Goal: Task Accomplishment & Management: Manage account settings

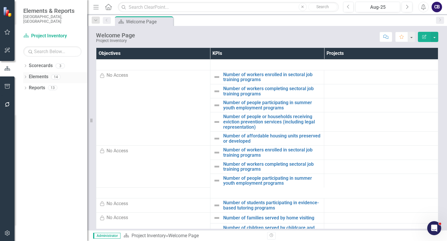
click at [25, 76] on icon "Dropdown" at bounding box center [25, 77] width 4 height 3
click at [27, 65] on icon "Dropdown" at bounding box center [25, 66] width 4 height 3
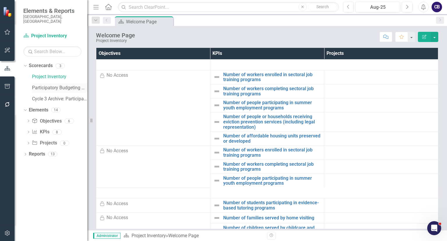
click at [34, 84] on link "Participatory Budgeting Scoring" at bounding box center [59, 87] width 55 height 7
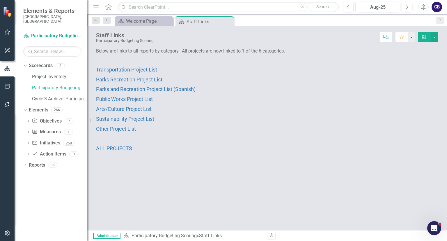
click at [23, 160] on div "Dropdown Scorecards 3 Project Inventory Participatory Budgeting Scoring Cycle 3…" at bounding box center [51, 151] width 73 height 180
click at [24, 160] on div "Dropdown Scorecards 3 Project Inventory Participatory Budgeting Scoring Cycle 3…" at bounding box center [51, 151] width 73 height 180
click at [24, 164] on icon "Dropdown" at bounding box center [25, 165] width 4 height 3
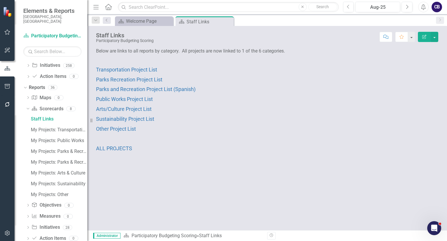
scroll to position [85, 0]
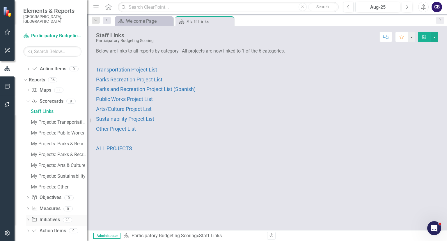
click at [27, 218] on div "Dropdown" at bounding box center [28, 220] width 4 height 5
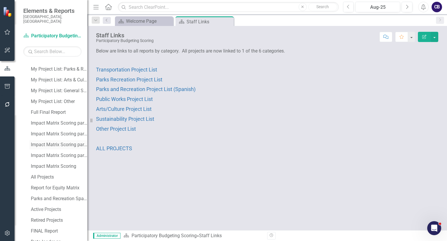
scroll to position [203, 0]
click at [40, 166] on div "Facilitator Report My Project List: Transportation My Project List: Public Work…" at bounding box center [56, 172] width 61 height 300
click at [36, 164] on div "All Projects" at bounding box center [59, 166] width 57 height 5
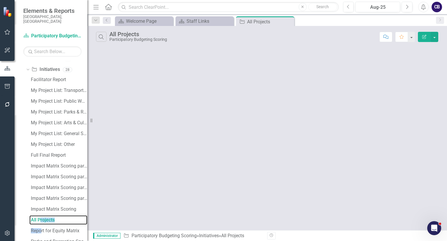
scroll to position [128, 0]
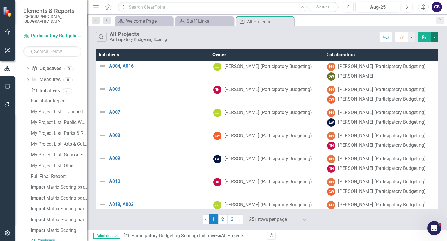
click at [436, 37] on button "button" at bounding box center [435, 37] width 8 height 10
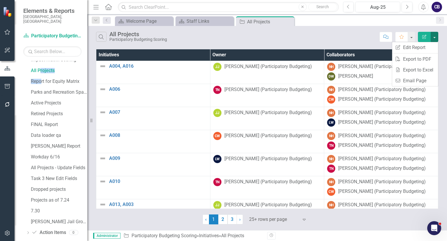
scroll to position [301, 0]
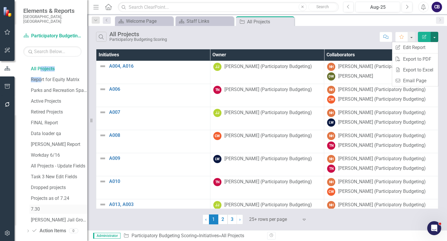
click at [39, 206] on div "7.30" at bounding box center [59, 208] width 57 height 5
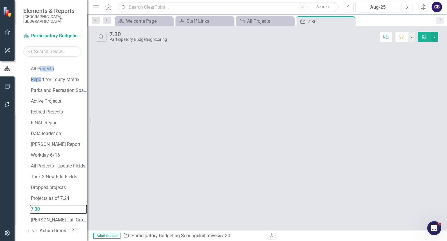
scroll to position [269, 0]
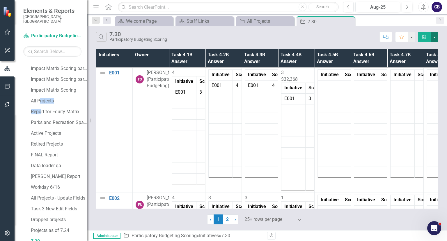
click at [434, 36] on button "button" at bounding box center [435, 37] width 8 height 10
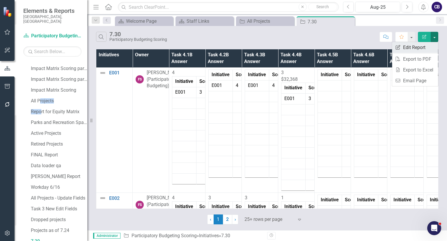
click at [415, 45] on link "Edit Report Edit Report" at bounding box center [415, 47] width 46 height 11
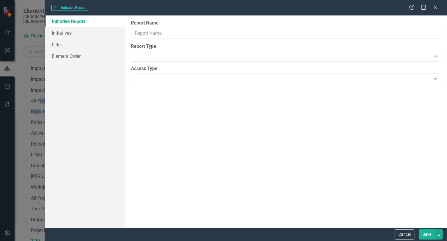
type input "7.30"
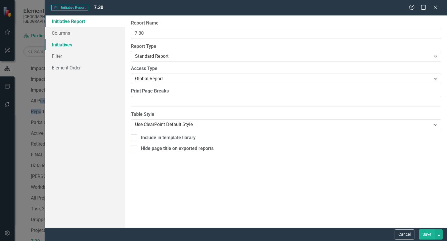
click at [81, 47] on link "Initiatives" at bounding box center [85, 45] width 80 height 12
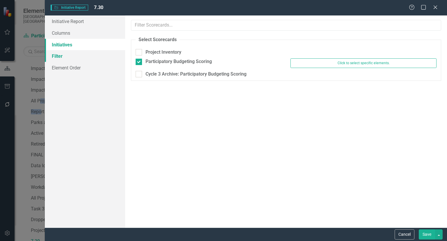
click at [81, 53] on link "Filter" at bounding box center [85, 56] width 80 height 12
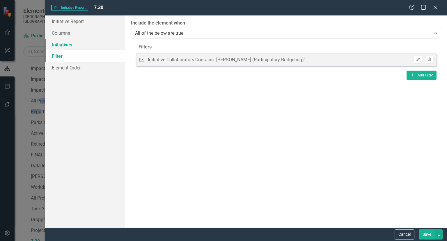
click at [90, 43] on link "Initiatives" at bounding box center [85, 45] width 80 height 12
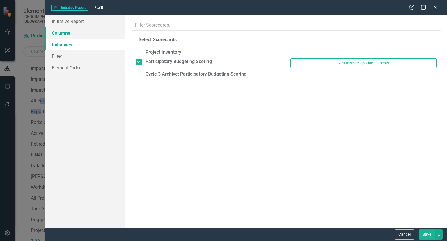
click at [78, 36] on link "Columns" at bounding box center [85, 33] width 80 height 12
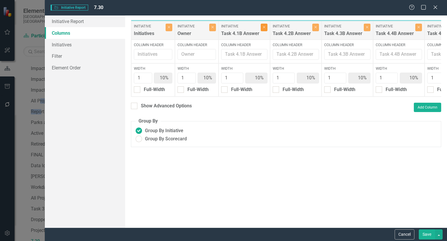
click at [263, 28] on icon "Close" at bounding box center [264, 26] width 3 height 3
type input "11%"
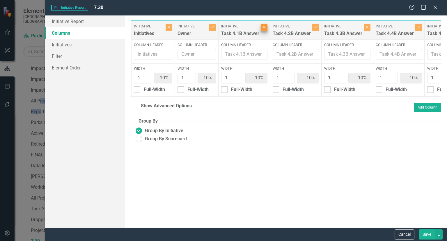
type input "11%"
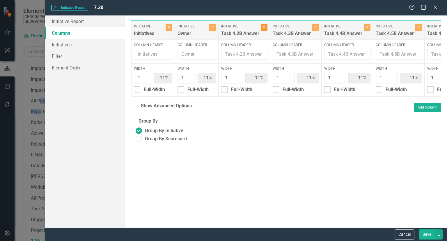
click at [263, 28] on icon "Close" at bounding box center [264, 26] width 3 height 3
type input "13%"
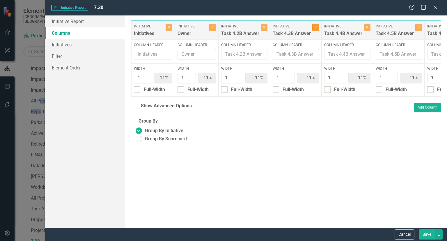
type input "13%"
click at [263, 28] on icon "Close" at bounding box center [264, 26] width 3 height 3
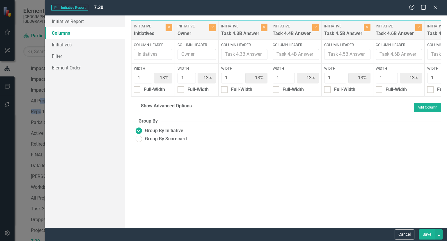
type input "14%"
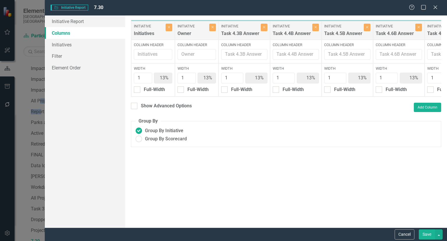
type input "14%"
click at [315, 28] on icon "Close" at bounding box center [316, 26] width 3 height 3
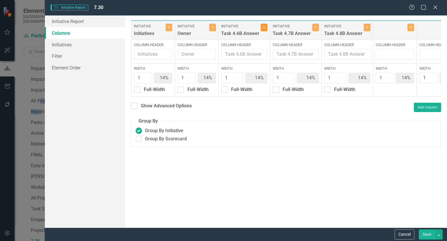
click at [263, 28] on icon "Close" at bounding box center [264, 26] width 3 height 3
click at [315, 28] on icon "Close" at bounding box center [316, 26] width 3 height 3
type input "17%"
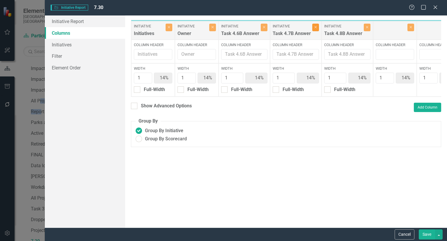
type input "17%"
click at [315, 28] on icon "Close" at bounding box center [316, 26] width 3 height 3
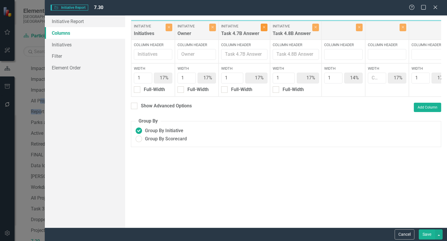
type input "1"
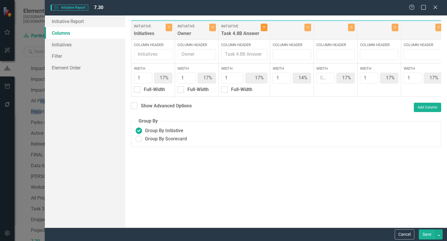
click at [263, 28] on icon "Close" at bounding box center [264, 26] width 3 height 3
click at [314, 28] on div "Close" at bounding box center [336, 30] width 44 height 19
type input "20%"
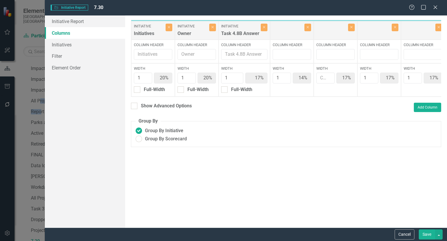
click at [314, 28] on div "Close" at bounding box center [336, 30] width 44 height 19
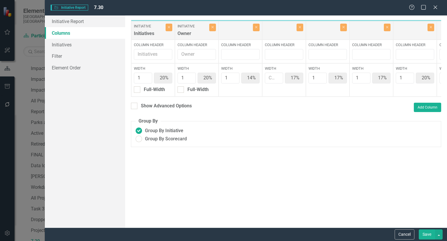
click at [263, 28] on div "Close" at bounding box center [284, 30] width 44 height 19
drag, startPoint x: 263, startPoint y: 28, endPoint x: 255, endPoint y: 28, distance: 8.5
click at [255, 28] on div "Initiative Initiatives Close Column Header Width 1 20% Full-Width Initiative Ow…" at bounding box center [328, 58] width 394 height 77
click at [255, 28] on button "Close" at bounding box center [256, 28] width 7 height 8
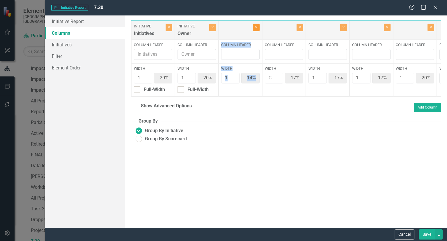
type input "17%"
click at [255, 28] on button "Close" at bounding box center [256, 28] width 7 height 8
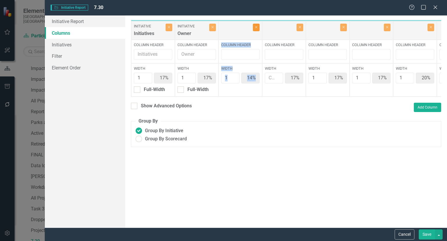
click at [255, 28] on button "Close" at bounding box center [256, 28] width 7 height 8
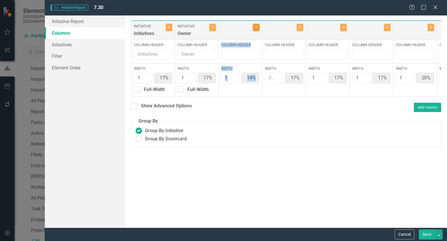
drag, startPoint x: 255, startPoint y: 28, endPoint x: 366, endPoint y: 185, distance: 192.3
click at [366, 185] on div "To add columns to your report, click on the "Select Columns" button below. All …" at bounding box center [286, 121] width 322 height 212
click at [423, 234] on button "Save" at bounding box center [427, 234] width 16 height 10
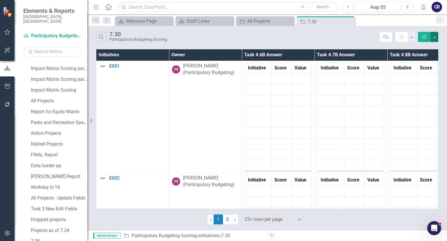
click at [437, 34] on button "button" at bounding box center [435, 37] width 8 height 10
click at [405, 47] on link "Edit Report Edit Report" at bounding box center [415, 47] width 46 height 11
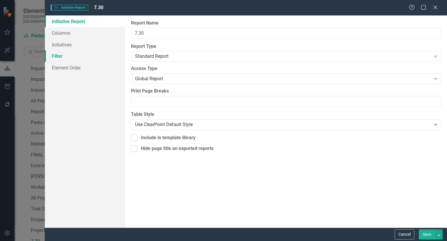
click at [57, 54] on link "Filter" at bounding box center [85, 56] width 80 height 12
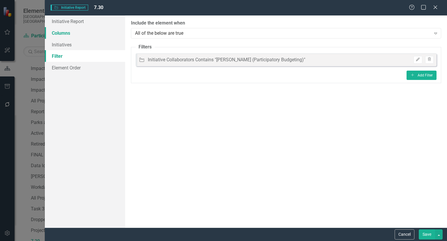
click at [81, 32] on link "Columns" at bounding box center [85, 33] width 80 height 12
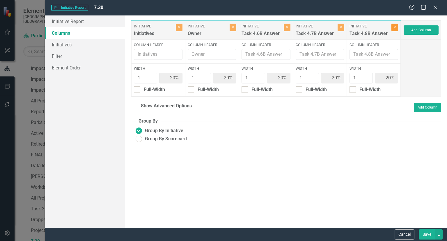
click at [396, 27] on icon "Close" at bounding box center [395, 26] width 3 height 3
type input "25%"
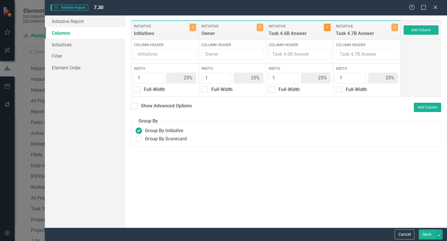
click at [330, 26] on button "Close" at bounding box center [327, 28] width 7 height 8
type input "33%"
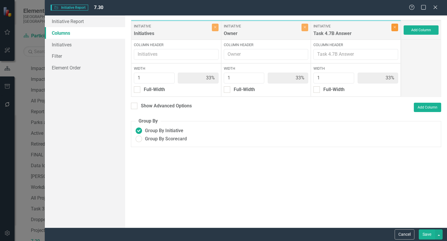
click at [396, 27] on icon "Close" at bounding box center [395, 26] width 3 height 3
type input "50%"
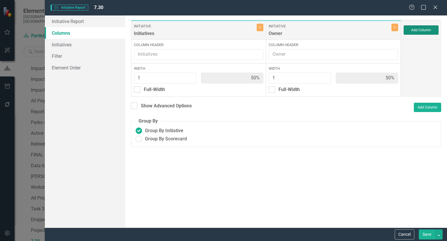
click at [417, 30] on button "Add Column" at bounding box center [421, 29] width 35 height 9
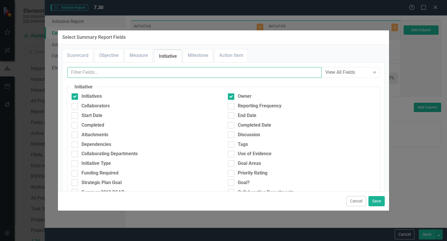
click at [151, 72] on input "text" at bounding box center [194, 72] width 255 height 11
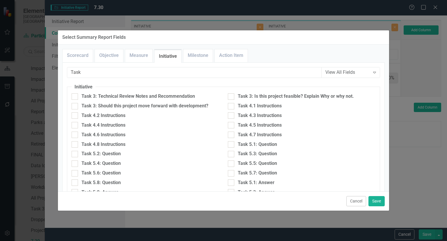
click at [128, 73] on input "Task" at bounding box center [194, 72] width 255 height 11
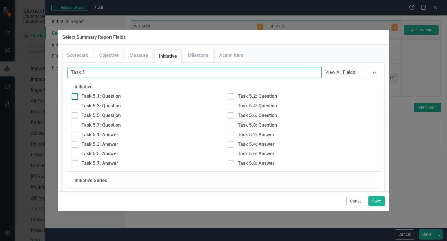
type input "Task 5"
click at [107, 98] on div "Task 5.1: Question" at bounding box center [101, 96] width 39 height 7
click at [75, 97] on input "Task 5.1: Question" at bounding box center [74, 95] width 4 height 4
click at [92, 98] on div "Task 5.1: Question" at bounding box center [101, 96] width 39 height 7
click at [75, 97] on input "Task 5.1: Question" at bounding box center [74, 95] width 4 height 4
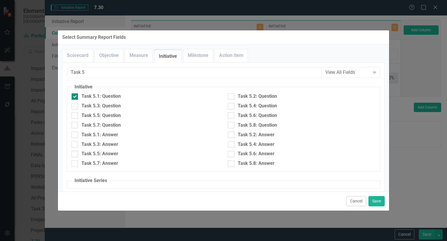
checkbox input "false"
click at [104, 132] on div "Task 5.1: Answer" at bounding box center [100, 134] width 37 height 7
click at [75, 132] on input "Task 5.1: Answer" at bounding box center [74, 133] width 4 height 4
checkbox input "true"
click at [263, 94] on div "Task 5.2: Question" at bounding box center [257, 96] width 39 height 7
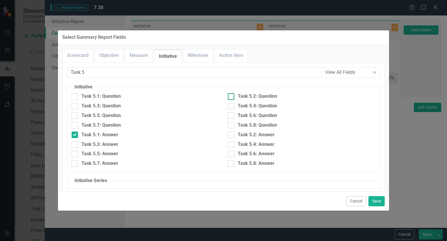
click at [232, 94] on input "Task 5.2: Question" at bounding box center [230, 95] width 4 height 4
checkbox input "true"
click at [91, 147] on div "Task 5.3: Answer" at bounding box center [145, 146] width 156 height 10
click at [84, 147] on div "Task 5.3: Answer" at bounding box center [100, 144] width 37 height 7
click at [75, 145] on input "Task 5.3: Answer" at bounding box center [74, 143] width 4 height 4
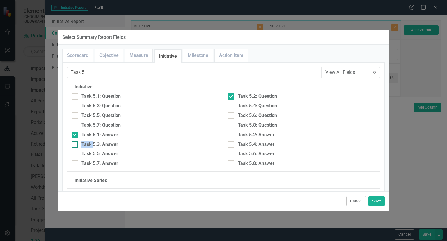
click at [84, 147] on div "Task 5.3: Answer" at bounding box center [100, 144] width 37 height 7
click at [75, 145] on input "Task 5.3: Answer" at bounding box center [74, 143] width 4 height 4
click at [109, 146] on div "Task 5.3: Answer" at bounding box center [100, 144] width 37 height 7
click at [75, 145] on input "Task 5.3: Answer" at bounding box center [74, 143] width 4 height 4
checkbox input "true"
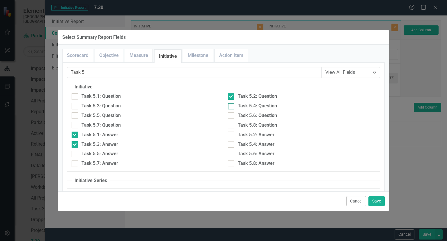
click at [271, 104] on div "Task 5.4: Question" at bounding box center [257, 106] width 39 height 7
click at [232, 104] on input "Task 5.4: Question" at bounding box center [230, 105] width 4 height 4
checkbox input "true"
click at [114, 151] on div "Task 5.5: Answer" at bounding box center [100, 153] width 37 height 7
click at [75, 151] on input "Task 5.5: Answer" at bounding box center [74, 153] width 4 height 4
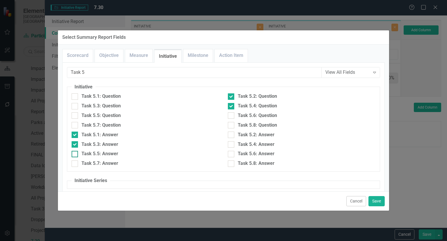
checkbox input "true"
click at [248, 117] on div "Task 5.6: Question" at bounding box center [257, 115] width 39 height 7
click at [232, 116] on input "Task 5.6: Question" at bounding box center [230, 114] width 4 height 4
checkbox input "true"
click at [94, 168] on div "Task 5.7: Answer" at bounding box center [145, 165] width 156 height 10
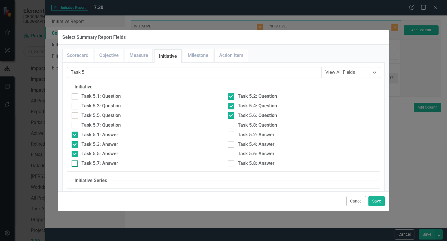
click at [88, 166] on div "Task 5.7: Answer" at bounding box center [100, 163] width 37 height 7
click at [75, 164] on input "Task 5.7: Answer" at bounding box center [74, 162] width 4 height 4
checkbox input "true"
click at [250, 120] on div "Task 5.6: Question" at bounding box center [302, 117] width 156 height 10
click at [245, 128] on div "Task 5.8: Question" at bounding box center [302, 127] width 156 height 10
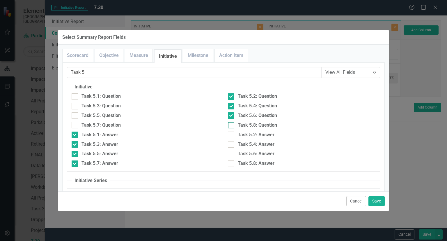
click at [240, 127] on div "Task 5.8: Question" at bounding box center [257, 125] width 39 height 7
click at [232, 126] on input "Task 5.8: Question" at bounding box center [230, 124] width 4 height 4
click at [381, 195] on div "Cancel Save" at bounding box center [224, 200] width 332 height 19
click at [240, 121] on div "Task 5.6: Question" at bounding box center [302, 117] width 156 height 10
click at [238, 123] on div "Task 5.8: Question" at bounding box center [257, 125] width 39 height 7
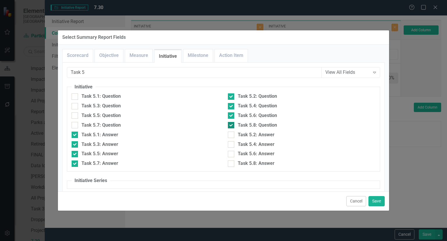
click at [232, 123] on input "Task 5.8: Question" at bounding box center [230, 124] width 4 height 4
checkbox input "false"
click at [232, 111] on div "Task 5.4: Question" at bounding box center [302, 108] width 156 height 10
click at [229, 113] on input "Task 5.6: Question" at bounding box center [230, 114] width 4 height 4
checkbox input "false"
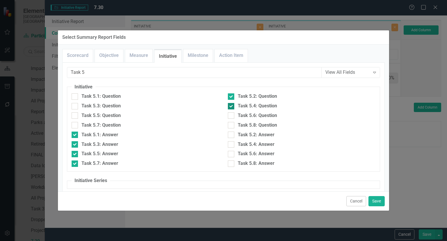
click at [230, 106] on div at bounding box center [231, 106] width 6 height 6
click at [230, 106] on input "Task 5.4: Question" at bounding box center [230, 105] width 4 height 4
checkbox input "false"
click at [233, 98] on div "Task 5.2: Question" at bounding box center [302, 96] width 148 height 7
click at [232, 97] on input "Task 5.2: Question" at bounding box center [230, 95] width 4 height 4
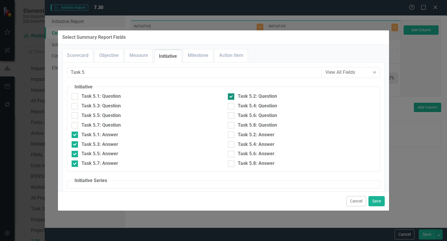
checkbox input "false"
click at [230, 138] on div "Task 5.2: Answer" at bounding box center [302, 136] width 156 height 10
click at [229, 135] on div at bounding box center [231, 134] width 6 height 6
click at [229, 135] on input "Task 5.2: Answer" at bounding box center [230, 133] width 4 height 4
click at [229, 135] on div at bounding box center [231, 134] width 6 height 6
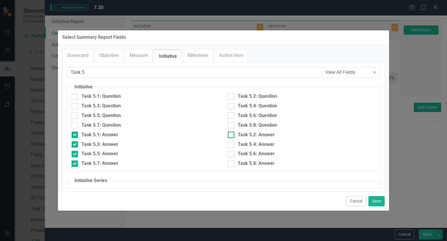
click at [229, 135] on input "Task 5.2: Answer" at bounding box center [230, 133] width 4 height 4
checkbox input "false"
click at [229, 142] on input "Task 5.4: Answer" at bounding box center [230, 143] width 4 height 4
checkbox input "true"
click at [229, 133] on input "Task 5.2: Answer" at bounding box center [230, 133] width 4 height 4
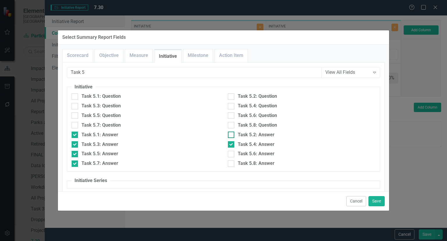
checkbox input "true"
click at [228, 153] on input "Task 5.6: Answer" at bounding box center [230, 153] width 4 height 4
checkbox input "true"
click at [228, 161] on input "Task 5.8: Answer" at bounding box center [230, 162] width 4 height 4
checkbox input "true"
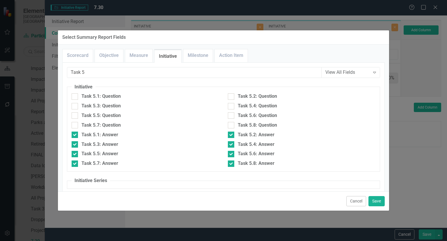
click at [385, 201] on div "Cancel Save" at bounding box center [224, 200] width 332 height 19
click at [376, 196] on button "Save" at bounding box center [377, 201] width 16 height 10
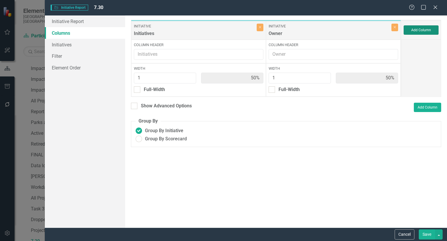
type input "10%"
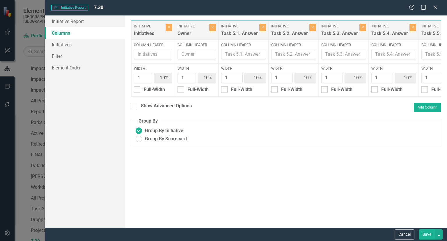
click at [424, 231] on button "Save" at bounding box center [427, 234] width 16 height 10
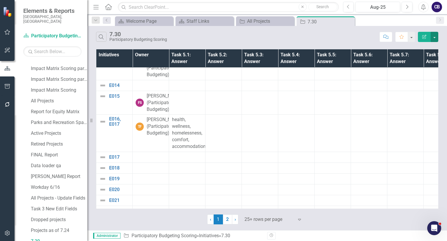
scroll to position [279, 0]
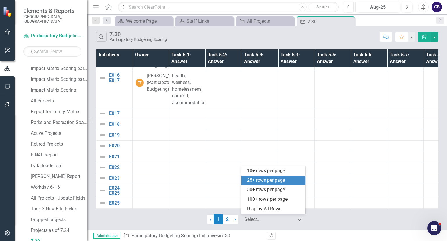
click at [262, 219] on div at bounding box center [270, 219] width 50 height 8
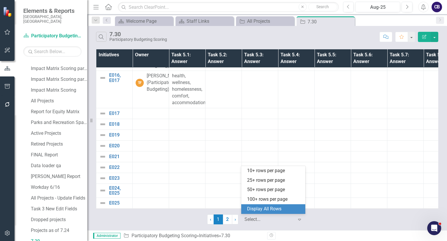
click at [263, 213] on div "Display All Rows" at bounding box center [273, 209] width 64 height 10
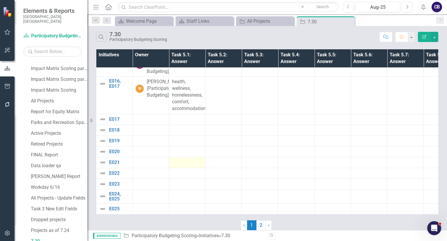
scroll to position [273, 0]
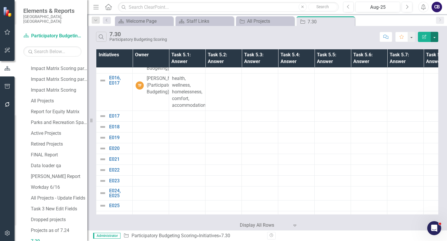
click at [435, 36] on button "button" at bounding box center [435, 37] width 8 height 10
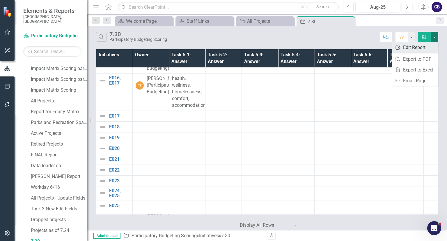
click at [406, 47] on link "Edit Report Edit Report" at bounding box center [415, 47] width 46 height 11
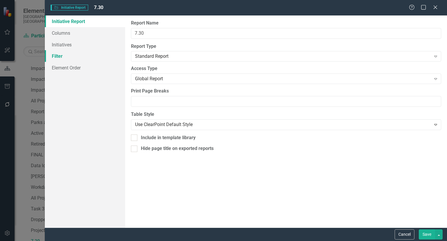
click at [75, 53] on link "Filter" at bounding box center [85, 56] width 80 height 12
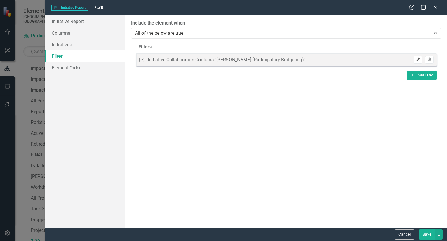
click at [417, 61] on button "Edit" at bounding box center [418, 60] width 8 height 8
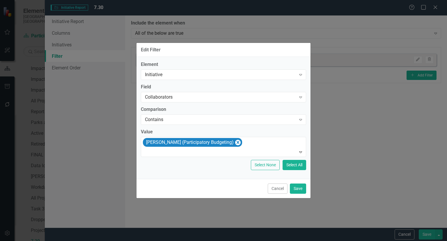
click at [180, 129] on label "Value" at bounding box center [223, 131] width 165 height 7
click at [159, 95] on div "Collaborators" at bounding box center [220, 97] width 151 height 7
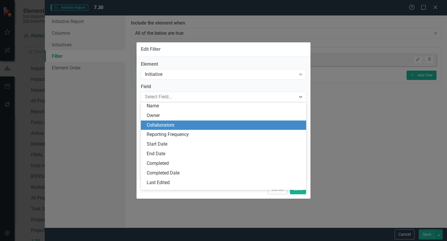
scroll to position [57, 0]
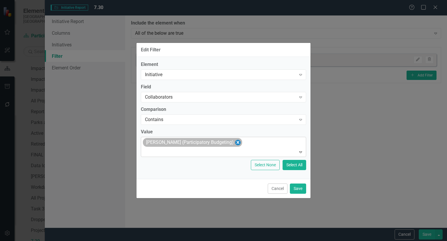
click at [237, 144] on icon "Remove Frank Smith (Participatory Budgeting)" at bounding box center [238, 142] width 3 height 3
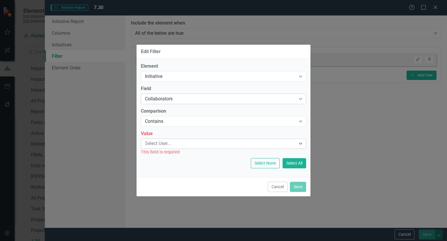
click at [146, 96] on div "Collaborators" at bounding box center [220, 99] width 151 height 7
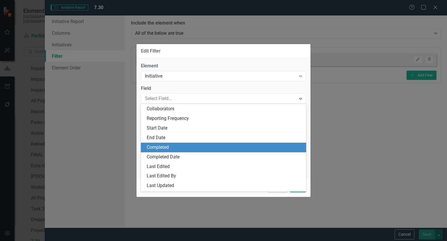
scroll to position [0, 0]
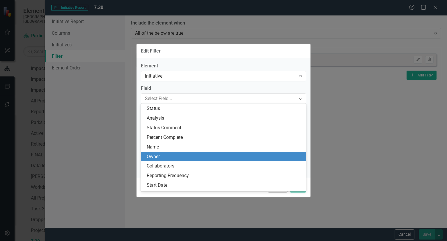
click at [158, 159] on div "Owner" at bounding box center [225, 156] width 156 height 7
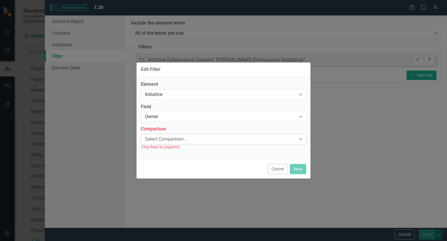
click at [159, 140] on div "Select Comparison..." at bounding box center [220, 139] width 151 height 7
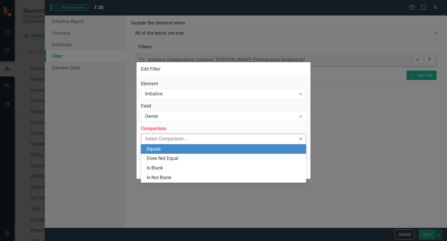
click at [150, 153] on div "Equals" at bounding box center [223, 149] width 165 height 10
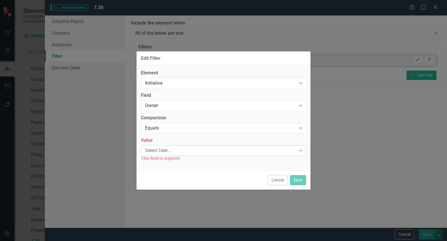
click at [221, 151] on div "Select User..." at bounding box center [220, 150] width 151 height 7
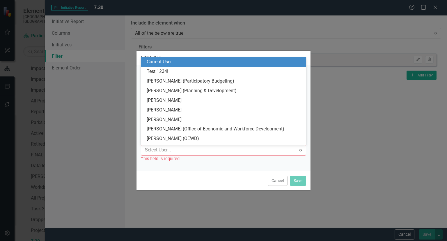
click at [161, 162] on div "Element Initiative Expand Field Owner Expand Comparison Equals Expand Value 592…" at bounding box center [224, 118] width 174 height 106
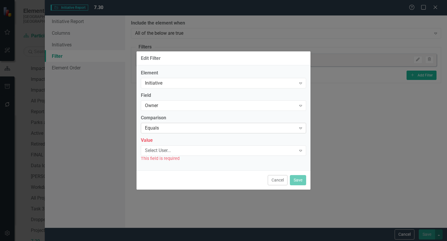
click at [153, 125] on div "Equals" at bounding box center [220, 127] width 151 height 7
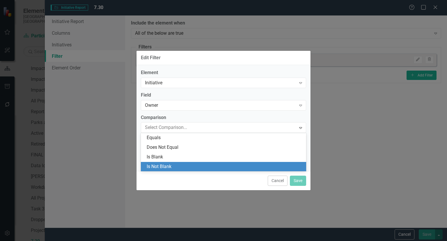
click at [162, 166] on div "Is Not Blank" at bounding box center [225, 166] width 156 height 7
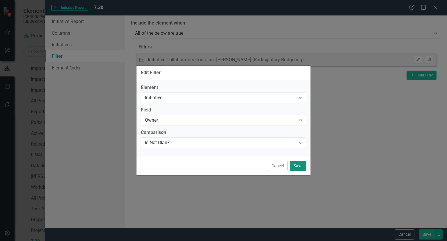
click at [299, 162] on button "Save" at bounding box center [298, 166] width 16 height 10
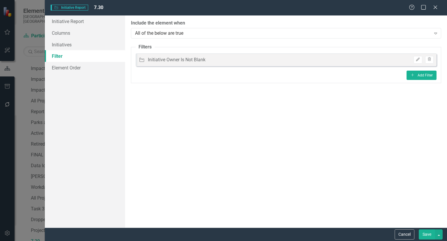
click at [425, 232] on button "Save" at bounding box center [427, 234] width 16 height 10
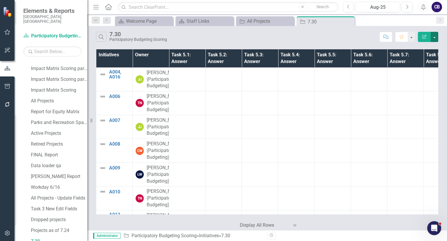
click at [433, 37] on button "button" at bounding box center [435, 37] width 8 height 10
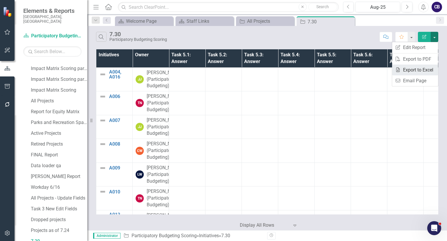
click at [406, 69] on link "Excel Export to Excel" at bounding box center [415, 69] width 46 height 11
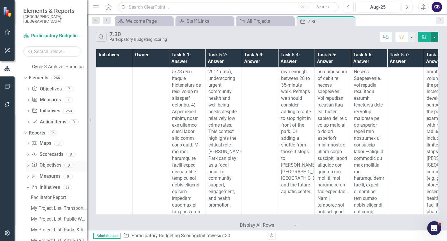
scroll to position [33, 0]
click at [28, 152] on icon "Dropdown" at bounding box center [28, 153] width 4 height 3
click at [51, 193] on div "My Projects: Parks & Recreation" at bounding box center [59, 195] width 57 height 5
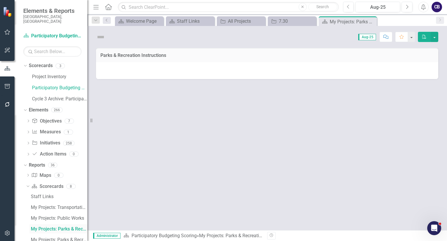
click at [51, 192] on div "Staff Links My Projects: Transportation My Projects: Public Works My Projects: …" at bounding box center [56, 233] width 61 height 85
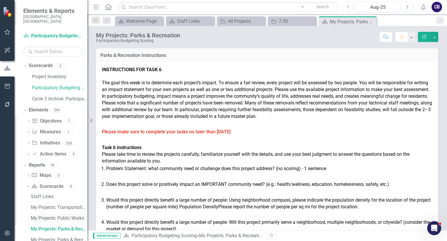
click at [60, 216] on link "My Projects: Public Works" at bounding box center [58, 217] width 58 height 9
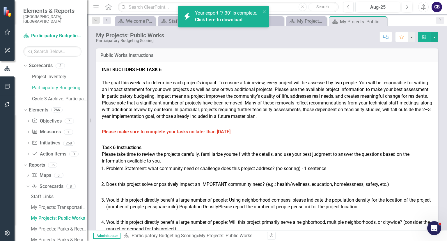
click at [231, 134] on strong "Please make sure to complete your tasks no later than [DATE]" at bounding box center [166, 132] width 129 height 6
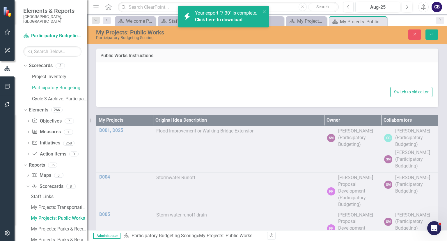
type textarea "<l><ipsu dolor="sitam: #263917;"><consec>ADIPISCINGEL SED DOEI 7&temp;</incidi>…"
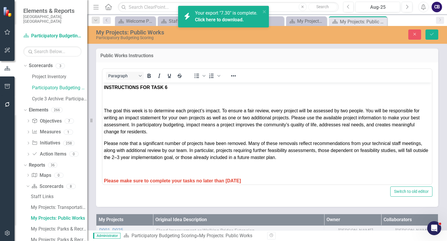
click at [244, 18] on div "Click here to download." at bounding box center [226, 20] width 62 height 7
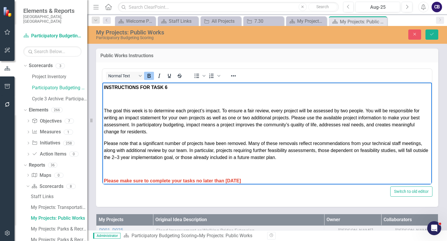
drag, startPoint x: 271, startPoint y: 178, endPoint x: 254, endPoint y: 178, distance: 17.5
click at [241, 178] on strong "Please make sure to complete your tasks no later than [DATE]" at bounding box center [172, 180] width 137 height 5
click at [274, 175] on div "Please make sure to complete your tasks no later than [DATE]" at bounding box center [267, 180] width 327 height 30
drag, startPoint x: 274, startPoint y: 175, endPoint x: 271, endPoint y: 177, distance: 3.0
click at [271, 177] on div "Please make sure to complete your tasks no later than [DATE]" at bounding box center [267, 180] width 327 height 30
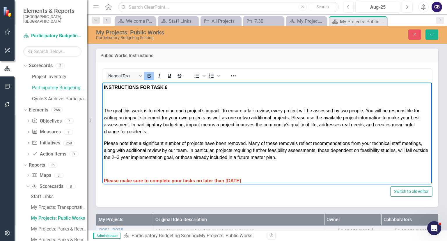
click at [271, 177] on p "Please make sure to complete your tasks no later than [DATE]" at bounding box center [267, 180] width 327 height 7
copy strong "Please make sure to complete your tasks no later than [DATE]"
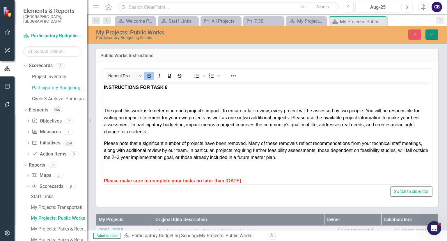
click at [431, 37] on button "Save" at bounding box center [432, 34] width 13 height 10
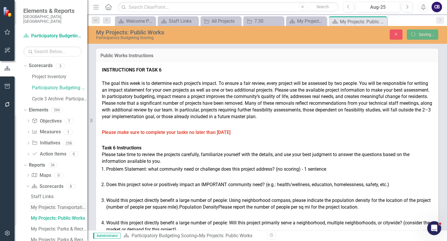
click at [59, 204] on div "My Projects: Transportation" at bounding box center [59, 206] width 57 height 5
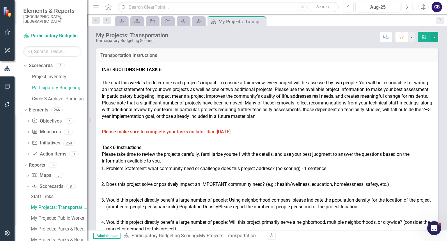
click at [245, 144] on p at bounding box center [267, 140] width 331 height 8
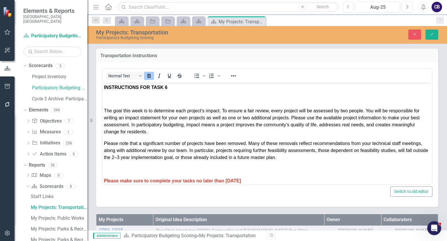
click at [237, 178] on span "Please make sure to complete your tasks no later than [DATE]" at bounding box center [172, 180] width 137 height 5
click at [150, 184] on p "Please make sure to complete your tasks no later than [DATE]" at bounding box center [267, 180] width 327 height 7
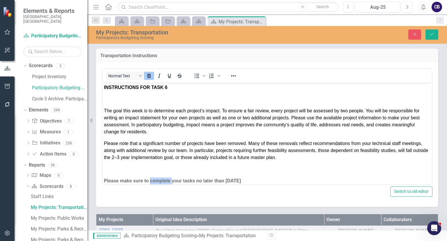
click at [150, 184] on p "Please make sure to complete your tasks no later than [DATE]" at bounding box center [267, 180] width 327 height 7
click at [231, 71] on div at bounding box center [233, 75] width 17 height 11
click at [233, 74] on icon "Reveal or hide additional toolbar items" at bounding box center [233, 75] width 7 height 7
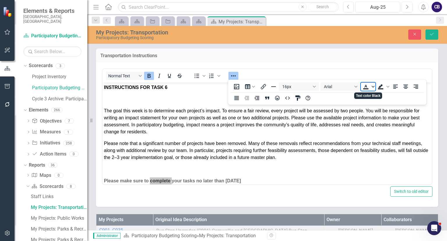
click at [374, 86] on icon "Text color Black" at bounding box center [373, 86] width 3 height 3
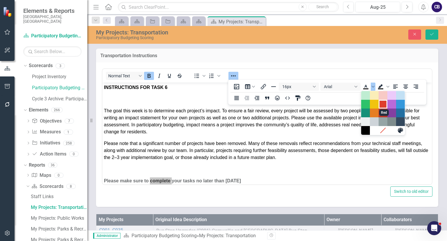
click at [382, 103] on div "Red" at bounding box center [383, 104] width 7 height 7
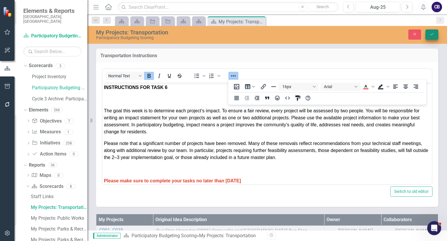
click at [431, 32] on icon "Save" at bounding box center [432, 34] width 5 height 4
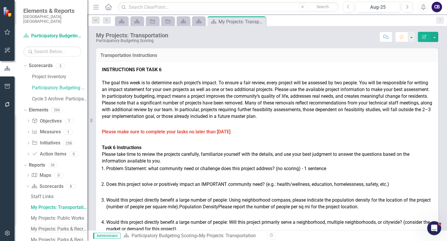
click at [63, 226] on div "My Projects: Parks & Recreation" at bounding box center [59, 228] width 57 height 5
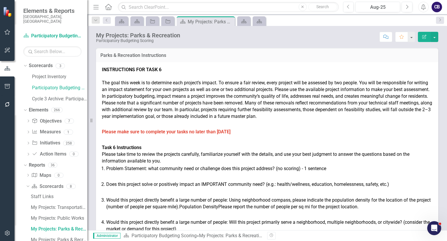
click at [229, 142] on p at bounding box center [267, 140] width 331 height 8
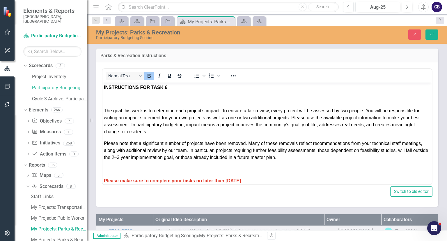
click at [241, 178] on strong "Please make sure to complete your tasks no later than [DATE]" at bounding box center [172, 180] width 137 height 5
click at [241, 179] on strong "Please make sure to complete your tasks no later than [DATE]" at bounding box center [172, 180] width 137 height 5
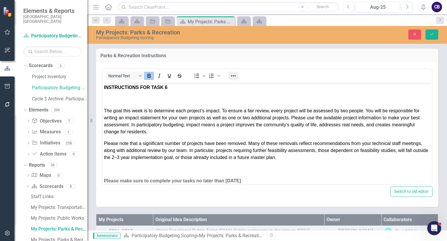
click at [235, 74] on icon "Reveal or hide additional toolbar items" at bounding box center [233, 75] width 7 height 7
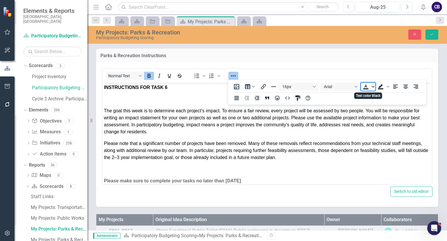
click at [375, 88] on span "Text color Black" at bounding box center [373, 86] width 5 height 8
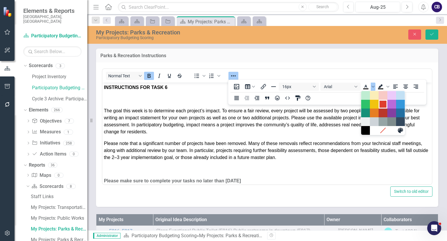
click at [383, 102] on div "Red" at bounding box center [383, 104] width 7 height 7
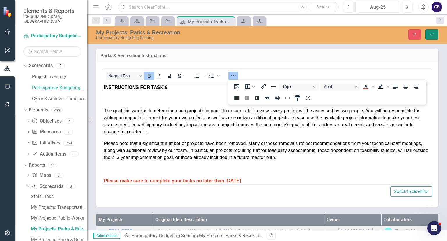
click at [436, 32] on button "Save" at bounding box center [432, 34] width 13 height 10
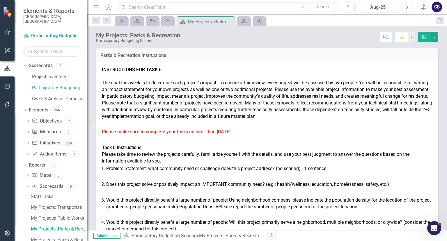
scroll to position [16, 0]
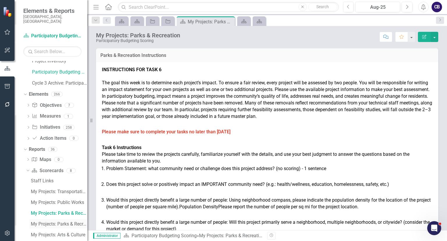
click at [63, 221] on div "My Projects: Parks & Recreation Spanish" at bounding box center [59, 223] width 57 height 5
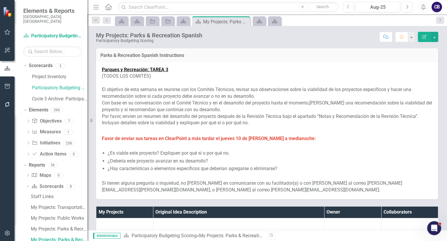
click at [234, 93] on span "El objetivo de esta semana es reunirse con los Comités Técnicos, revisar sus ob…" at bounding box center [257, 93] width 310 height 12
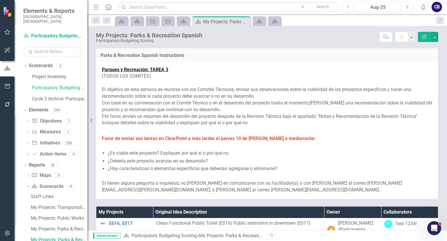
click at [234, 93] on span "El objetivo de esta semana es reunirse con los Comités Técnicos, revisar sus ob…" at bounding box center [257, 93] width 310 height 12
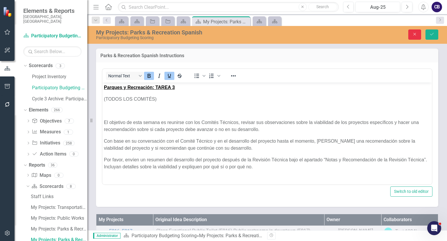
click at [417, 31] on button "Close" at bounding box center [415, 34] width 13 height 10
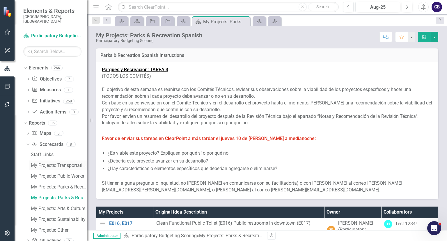
scroll to position [43, 0]
click at [62, 205] on div "My Projects: Arts & Culture" at bounding box center [59, 207] width 57 height 5
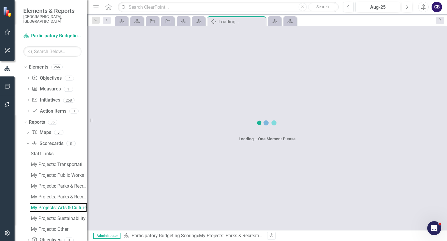
scroll to position [9, 0]
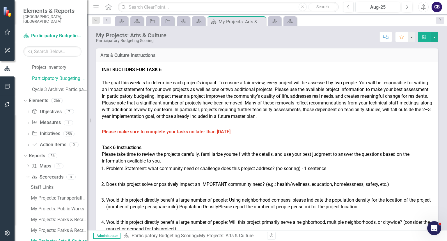
click at [230, 144] on p at bounding box center [267, 140] width 331 height 8
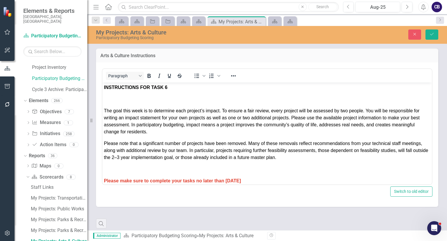
scroll to position [0, 0]
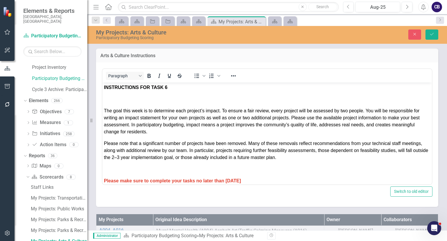
click at [213, 184] on div "Paragraph To open the popup, press Shift+Enter To open the popup, press Shift+E…" at bounding box center [267, 126] width 331 height 117
drag, startPoint x: 316, startPoint y: 266, endPoint x: 205, endPoint y: 183, distance: 138.1
click at [205, 183] on p "Please make sure to complete your tasks no later than [DATE]" at bounding box center [267, 180] width 327 height 7
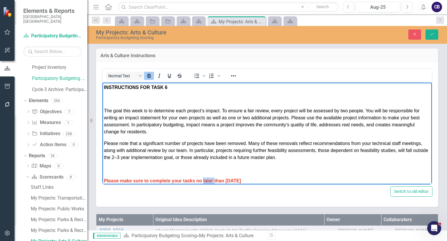
click at [205, 183] on p "Please make sure to complete your tasks no later than [DATE]" at bounding box center [267, 180] width 327 height 7
paste body "Rich Text Area. Press ALT-0 for help."
click at [241, 181] on strong "Please make sure to complete your tasks no later than [DATE]" at bounding box center [172, 180] width 137 height 5
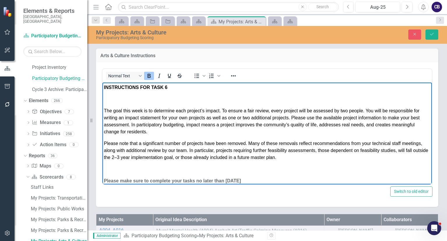
click at [241, 181] on strong "Please make sure to complete your tasks no later than [DATE]" at bounding box center [172, 180] width 137 height 5
click at [230, 72] on button "Reveal or hide additional toolbar items" at bounding box center [234, 76] width 10 height 8
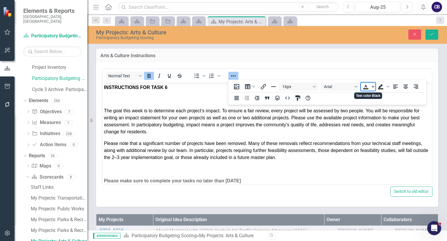
click at [374, 83] on span "Text color Black" at bounding box center [373, 86] width 5 height 8
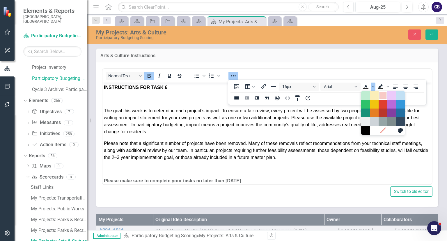
click at [384, 99] on div at bounding box center [384, 95] width 44 height 9
click at [382, 108] on div at bounding box center [384, 104] width 44 height 9
click at [383, 106] on div "Red" at bounding box center [383, 104] width 7 height 7
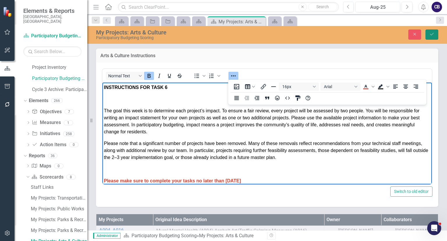
click at [432, 37] on button "Save" at bounding box center [432, 34] width 13 height 10
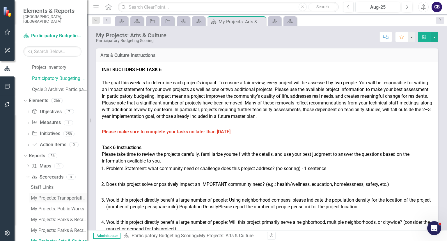
scroll to position [80, 0]
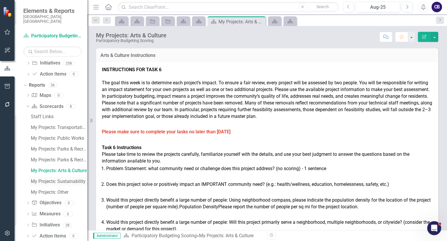
click at [57, 179] on div "My Projects: Sustainability" at bounding box center [59, 181] width 57 height 5
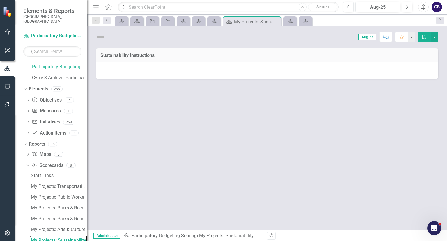
scroll to position [20, 0]
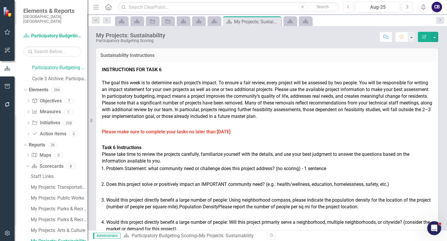
click at [233, 151] on p "Task 6 Instructions" at bounding box center [267, 147] width 331 height 7
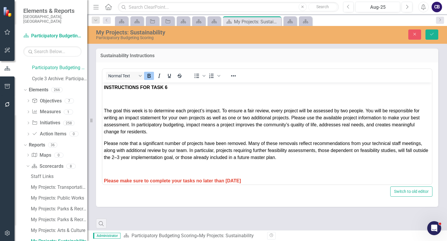
scroll to position [0, 0]
click at [223, 181] on strong "Please make sure to complete your tasks no later than [DATE]" at bounding box center [172, 180] width 137 height 5
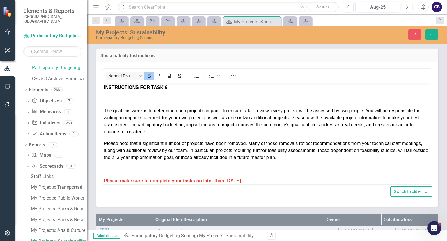
click at [223, 181] on strong "Please make sure to complete your tasks no later than [DATE]" at bounding box center [172, 180] width 137 height 5
click at [241, 181] on strong "Please make sure to complete your tasks no later than [DATE]" at bounding box center [172, 180] width 137 height 5
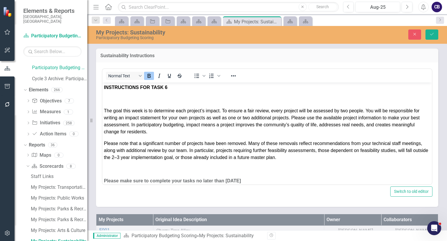
click at [241, 181] on strong "Please make sure to complete your tasks no later than [DATE]" at bounding box center [172, 180] width 137 height 5
click at [232, 75] on icon "Reveal or hide additional toolbar items" at bounding box center [233, 75] width 7 height 7
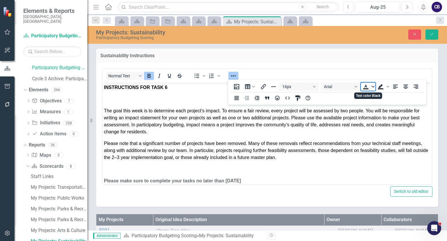
click at [372, 87] on icon "Text color Black" at bounding box center [373, 86] width 3 height 3
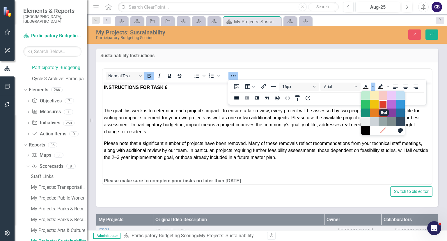
click at [382, 107] on div "Red" at bounding box center [383, 104] width 7 height 7
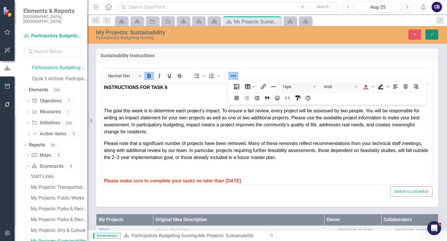
click at [433, 36] on icon "Save" at bounding box center [432, 34] width 5 height 4
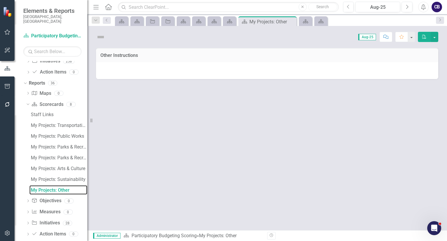
scroll to position [31, 0]
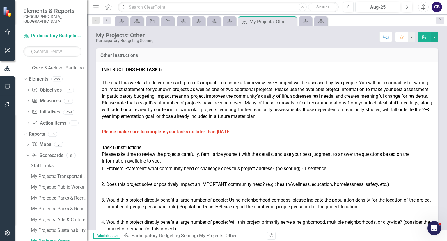
click at [226, 142] on p at bounding box center [267, 140] width 331 height 8
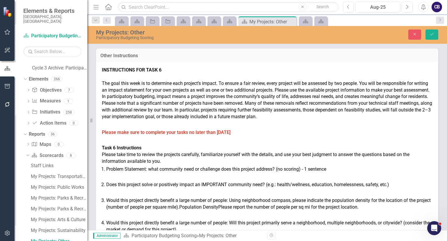
click at [224, 135] on strong "Please make sure to complete your tasks no later than [DATE]" at bounding box center [166, 132] width 129 height 6
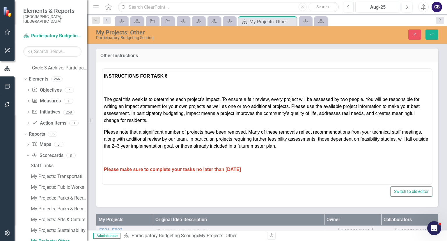
scroll to position [0, 0]
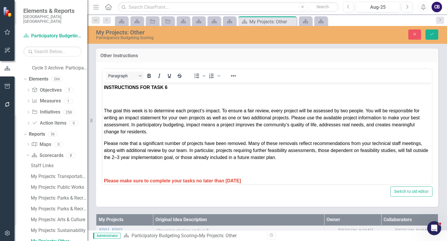
drag, startPoint x: 311, startPoint y: 267, endPoint x: 199, endPoint y: 178, distance: 142.7
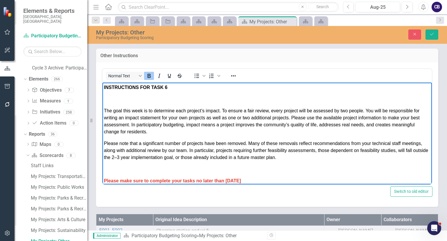
click at [199, 178] on strong "Please make sure to complete your tasks no later than [DATE]" at bounding box center [172, 180] width 137 height 5
paste body "Rich Text Area. Press ALT-0 for help."
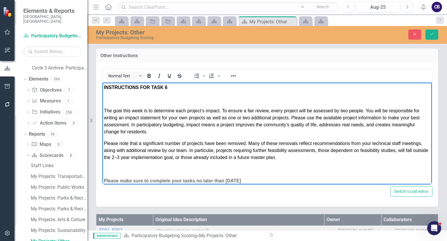
click at [214, 179] on strong "Please make sure to complete your tasks no later than [DATE]" at bounding box center [172, 180] width 137 height 5
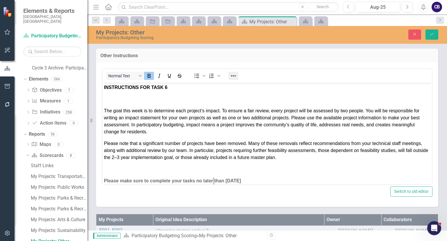
drag, startPoint x: 131, startPoint y: 0, endPoint x: 233, endPoint y: 75, distance: 127.0
click at [233, 75] on div "Normal Text To open the popup, press Shift+Enter To open the popup, press Shift…" at bounding box center [268, 76] width 330 height 14
click at [233, 75] on icon "Reveal or hide additional toolbar items" at bounding box center [233, 75] width 7 height 7
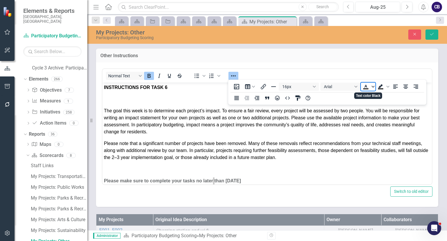
click at [372, 85] on icon "Text color Black" at bounding box center [373, 86] width 3 height 3
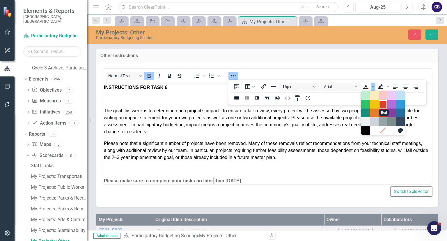
click at [384, 103] on div "Red" at bounding box center [383, 104] width 7 height 7
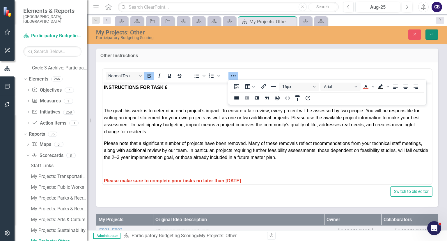
click at [435, 31] on button "Save" at bounding box center [432, 34] width 13 height 10
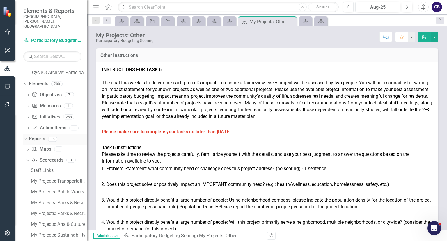
scroll to position [85, 0]
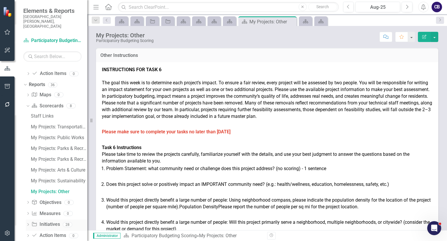
click at [26, 223] on icon "Dropdown" at bounding box center [28, 224] width 4 height 3
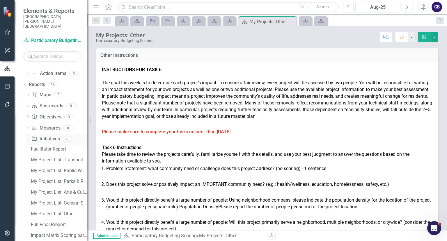
scroll to position [301, 0]
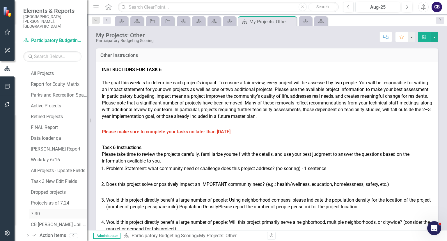
click at [36, 211] on div "7.30" at bounding box center [59, 213] width 57 height 5
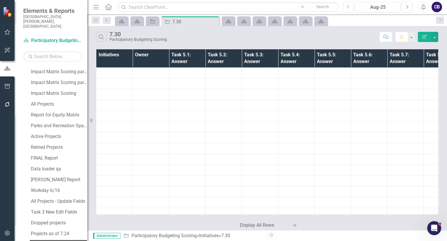
scroll to position [269, 0]
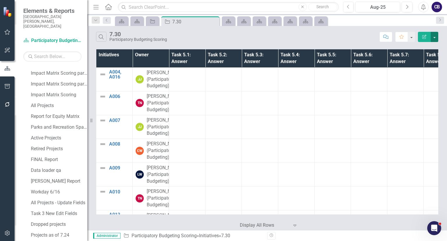
click at [435, 35] on button "button" at bounding box center [435, 37] width 8 height 10
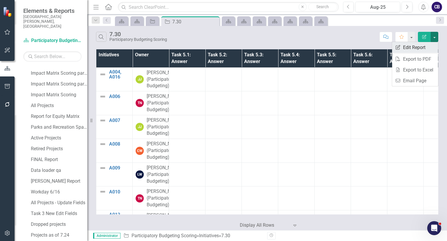
click at [417, 50] on link "Edit Report Edit Report" at bounding box center [415, 47] width 46 height 11
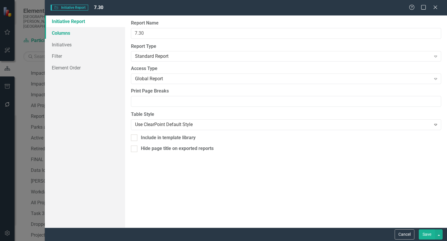
click at [110, 38] on link "Columns" at bounding box center [85, 33] width 80 height 12
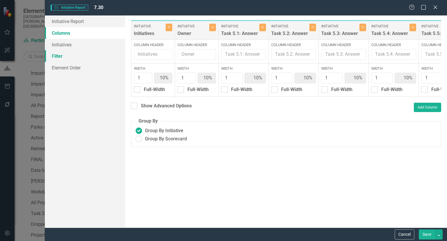
click at [101, 52] on link "Filter" at bounding box center [85, 56] width 80 height 12
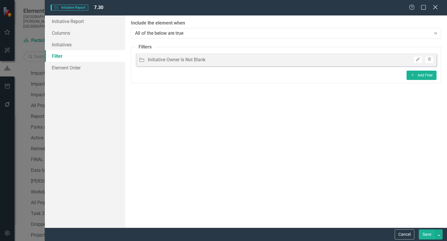
click at [436, 7] on icon at bounding box center [435, 7] width 4 height 4
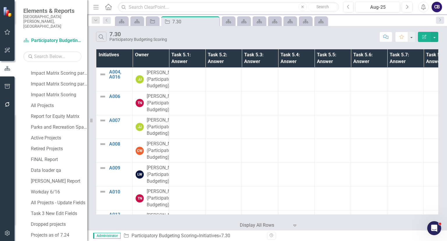
click at [10, 92] on button "button" at bounding box center [7, 86] width 13 height 12
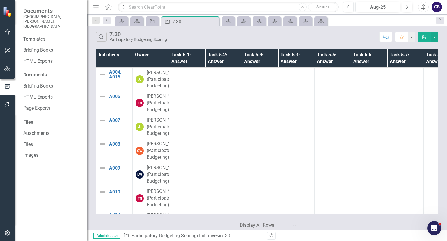
click at [4, 86] on icon "button" at bounding box center [7, 86] width 6 height 5
click at [40, 105] on link "Page Exports" at bounding box center [52, 108] width 58 height 7
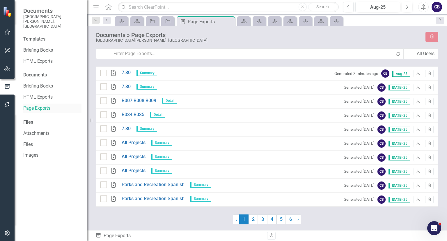
checkbox input "false"
click at [419, 71] on link "Download" at bounding box center [418, 74] width 8 height 8
drag, startPoint x: 15, startPoint y: 69, endPoint x: 8, endPoint y: 68, distance: 6.8
click at [8, 68] on div "Documents City of Durham, NC Templates Briefing Books HTML Exports Documents Br…" at bounding box center [43, 120] width 87 height 241
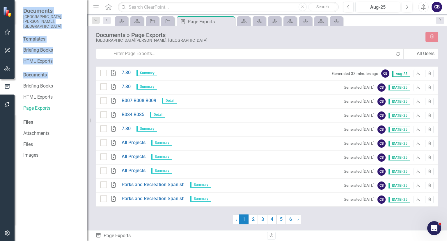
click at [8, 68] on icon "button" at bounding box center [7, 68] width 6 height 5
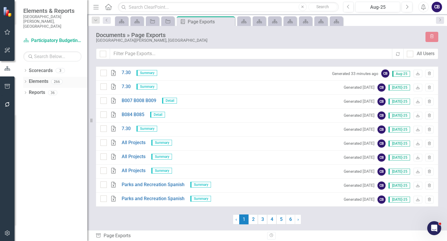
click at [26, 80] on icon "Dropdown" at bounding box center [25, 81] width 4 height 3
click at [27, 104] on div "Dropdown Objective Objectives 7 Arts and Culture Transportation Parks and Recre…" at bounding box center [55, 110] width 64 height 44
click at [27, 114] on icon "Dropdown" at bounding box center [28, 115] width 4 height 3
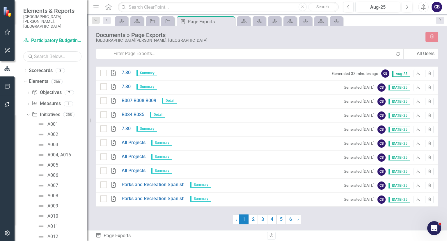
click at [58, 51] on input "text" at bounding box center [52, 56] width 58 height 10
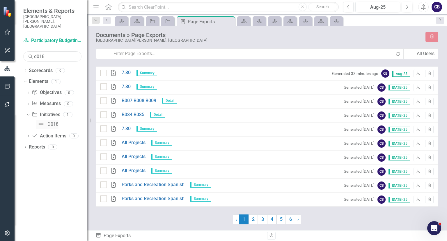
type input "d018"
click at [54, 119] on link "D018" at bounding box center [47, 123] width 22 height 9
